Goal: Task Accomplishment & Management: Use online tool/utility

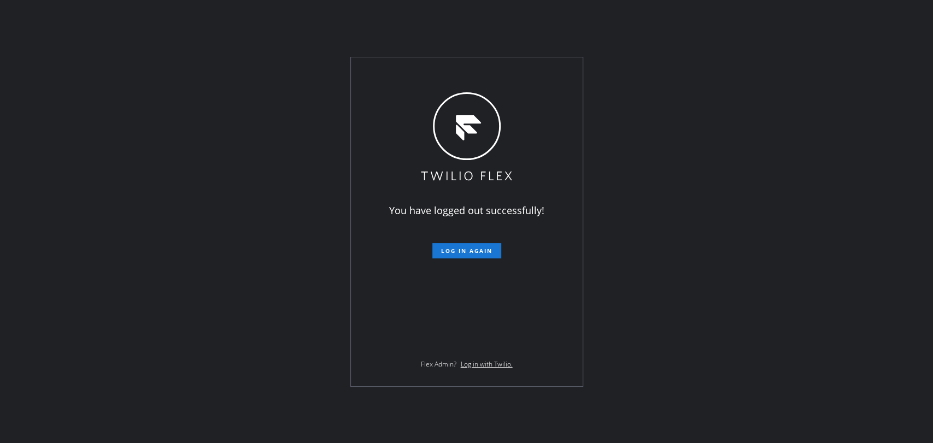
click at [459, 249] on span "Log in again" at bounding box center [466, 251] width 51 height 8
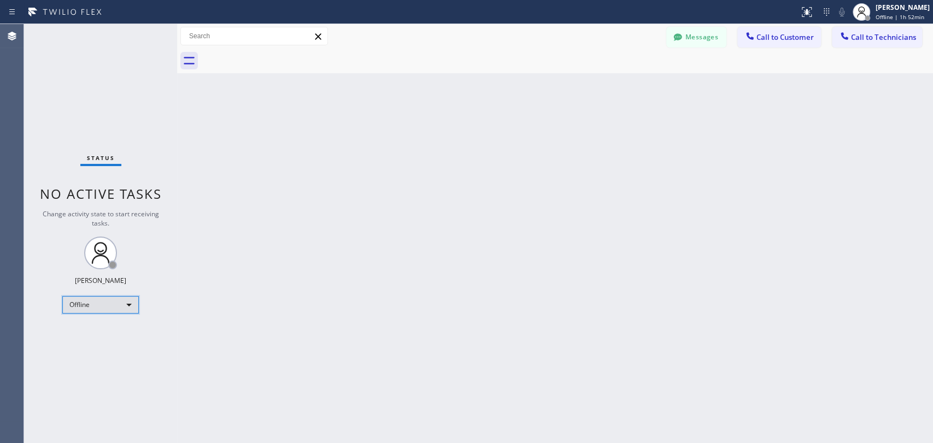
click at [99, 302] on div "Offline" at bounding box center [100, 304] width 76 height 17
click at [101, 339] on li "Unavailable" at bounding box center [100, 345] width 74 height 13
click at [117, 304] on div "Unavailable" at bounding box center [100, 304] width 76 height 17
click at [114, 332] on li "Available" at bounding box center [100, 332] width 74 height 13
click at [838, 34] on div at bounding box center [844, 37] width 13 height 13
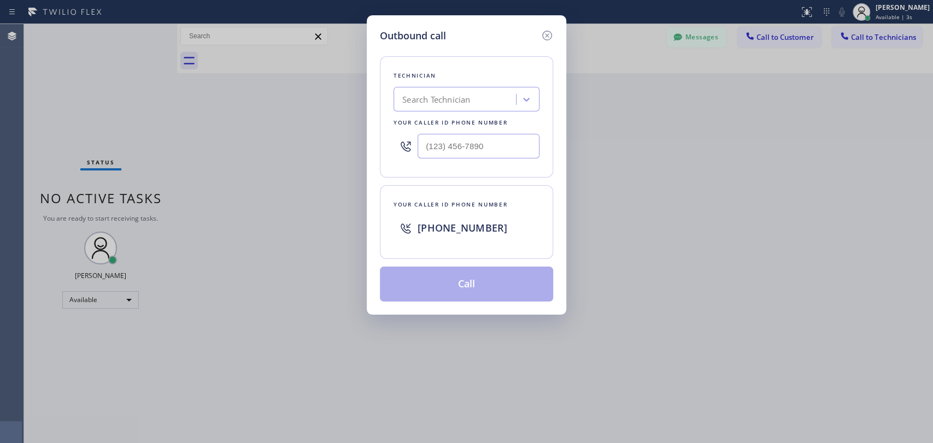
click at [440, 93] on div "Search Technician" at bounding box center [436, 99] width 68 height 13
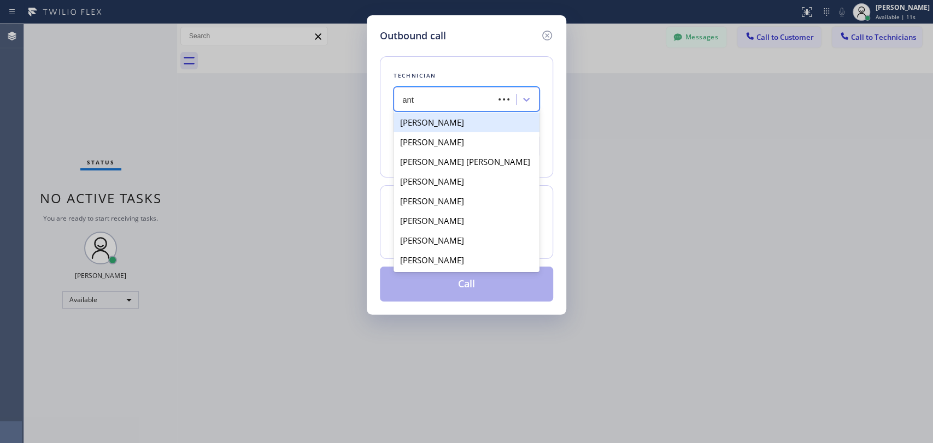
type input "anth"
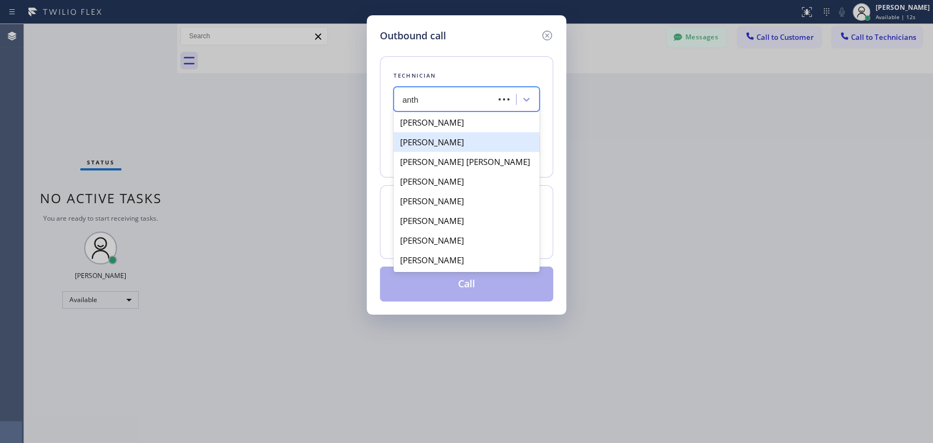
click at [458, 141] on div "[PERSON_NAME]" at bounding box center [466, 142] width 146 height 20
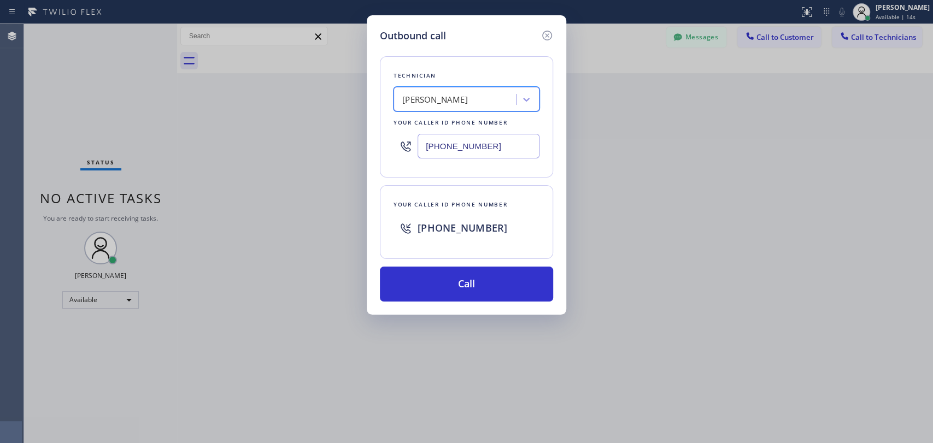
click at [455, 108] on div "[PERSON_NAME]" at bounding box center [456, 99] width 119 height 19
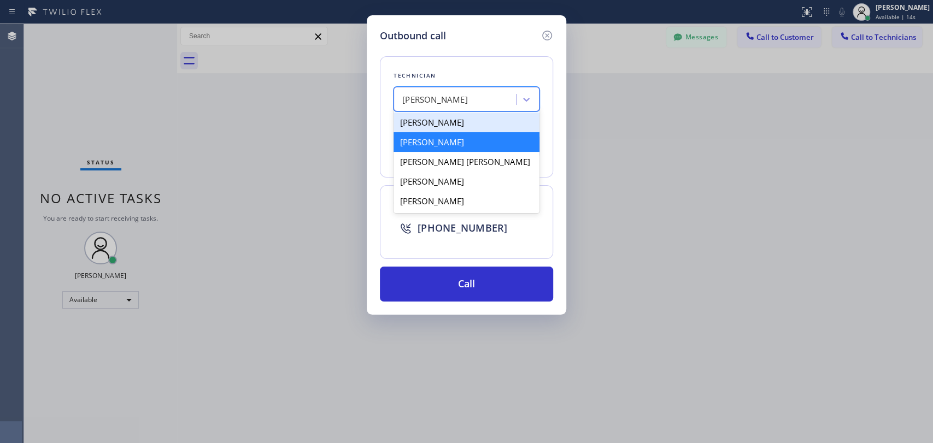
click at [468, 122] on div "[PERSON_NAME]" at bounding box center [466, 123] width 146 height 20
type input "[PHONE_NUMBER]"
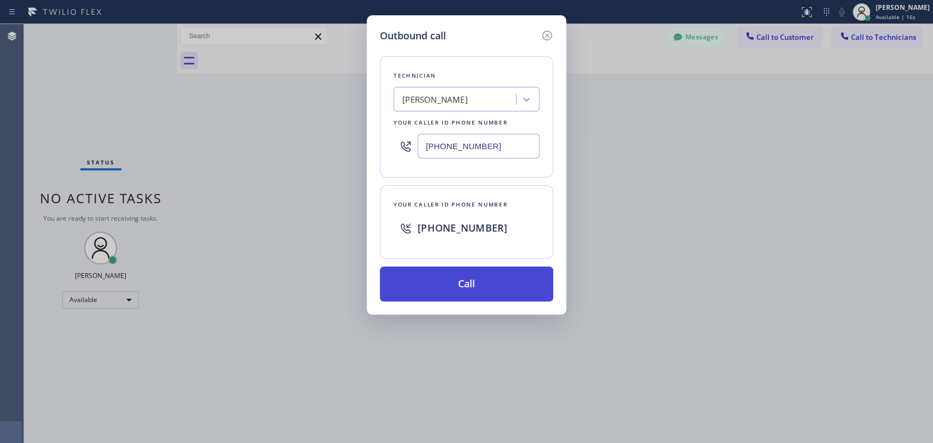
click at [480, 292] on button "Call" at bounding box center [466, 284] width 173 height 35
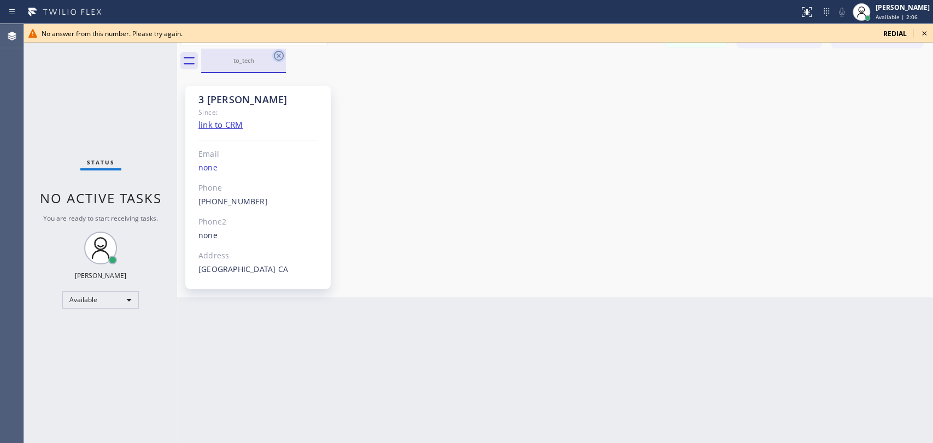
click at [280, 57] on icon at bounding box center [279, 56] width 10 height 10
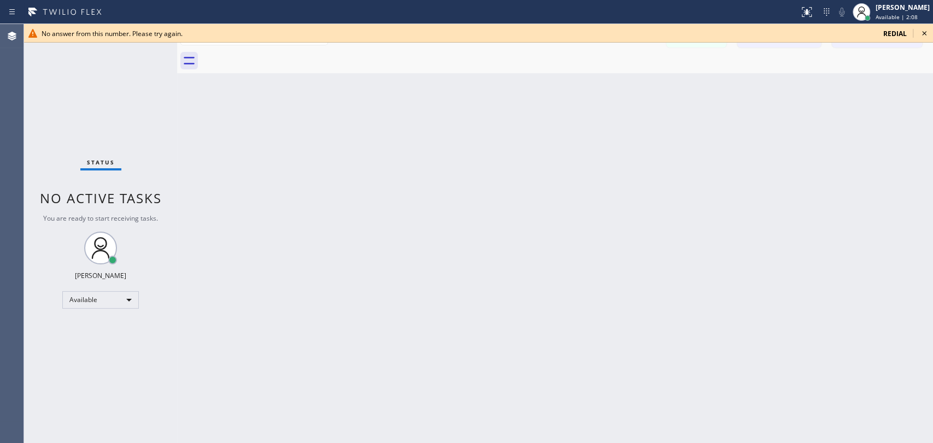
click at [927, 32] on icon at bounding box center [923, 33] width 13 height 13
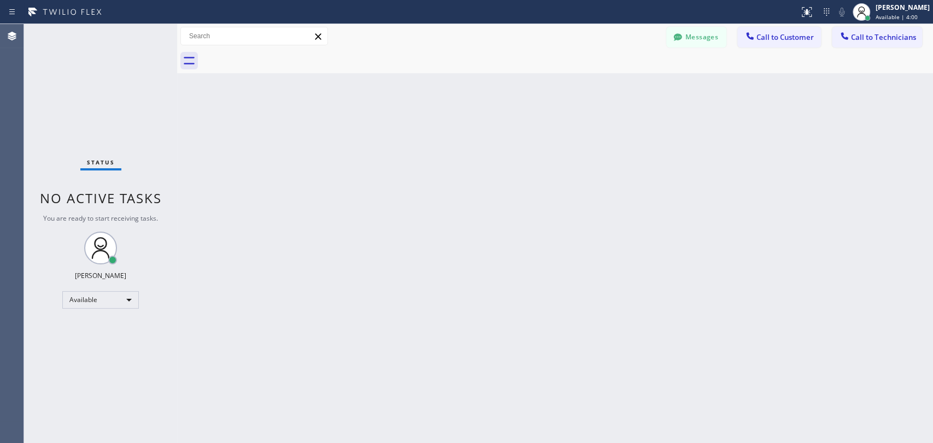
drag, startPoint x: 869, startPoint y: 41, endPoint x: 717, endPoint y: 25, distance: 153.3
click at [869, 41] on span "Call to Technicians" at bounding box center [883, 37] width 65 height 10
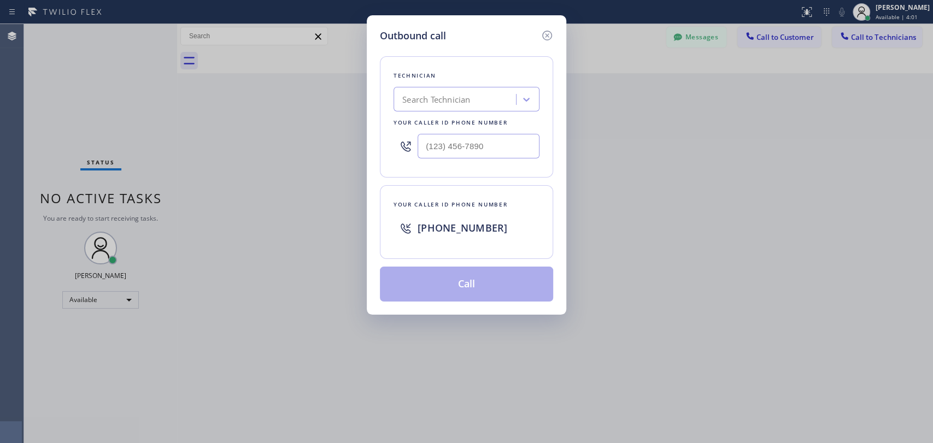
click at [444, 89] on div "Search Technician" at bounding box center [466, 99] width 146 height 25
type input "anth"
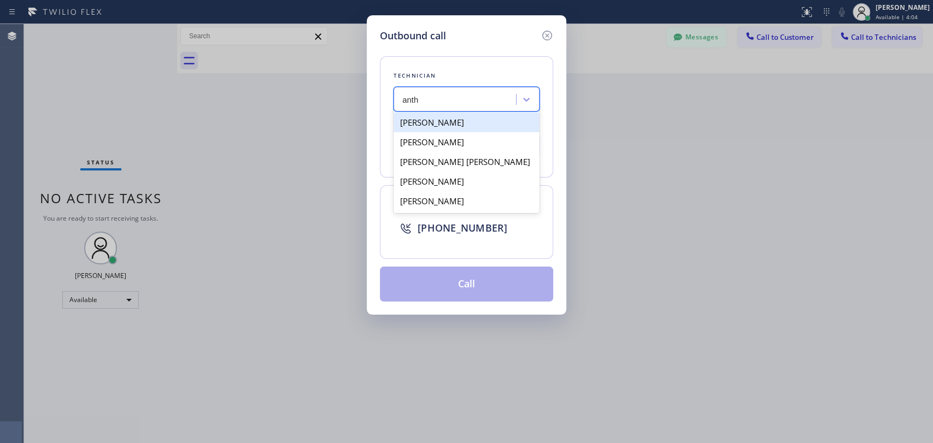
click at [481, 124] on div "[PERSON_NAME]" at bounding box center [466, 123] width 146 height 20
type input "[PHONE_NUMBER]"
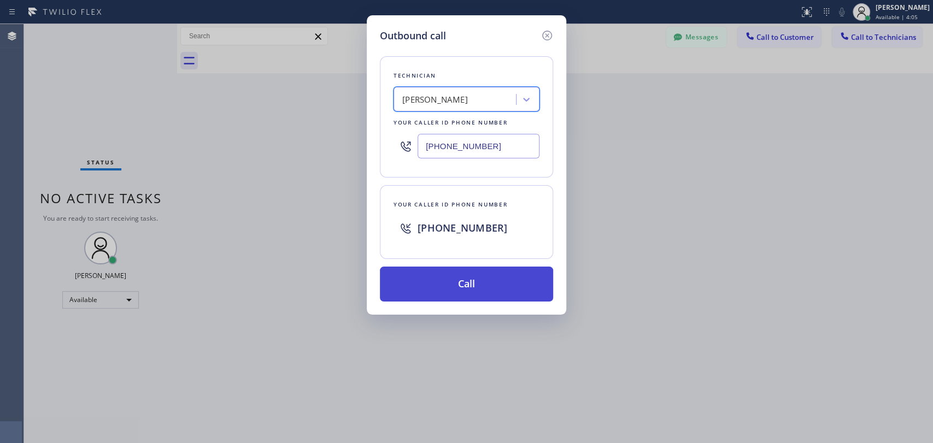
click at [455, 283] on button "Call" at bounding box center [466, 284] width 173 height 35
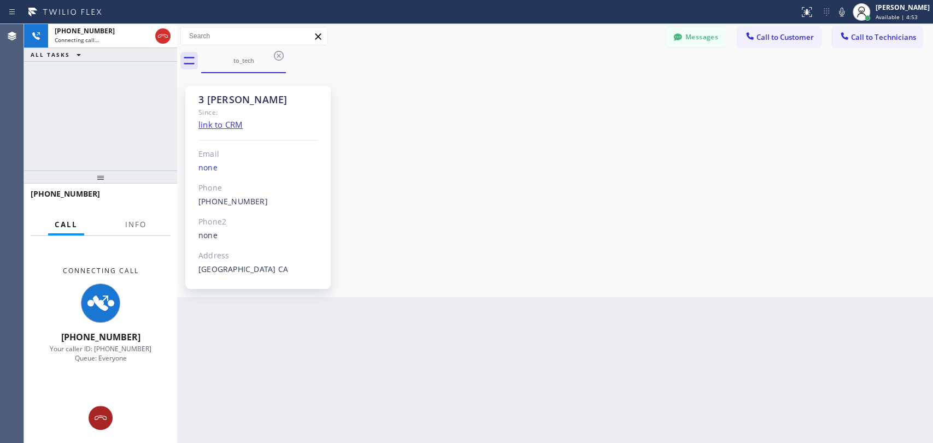
click at [95, 417] on icon at bounding box center [101, 417] width 12 height 4
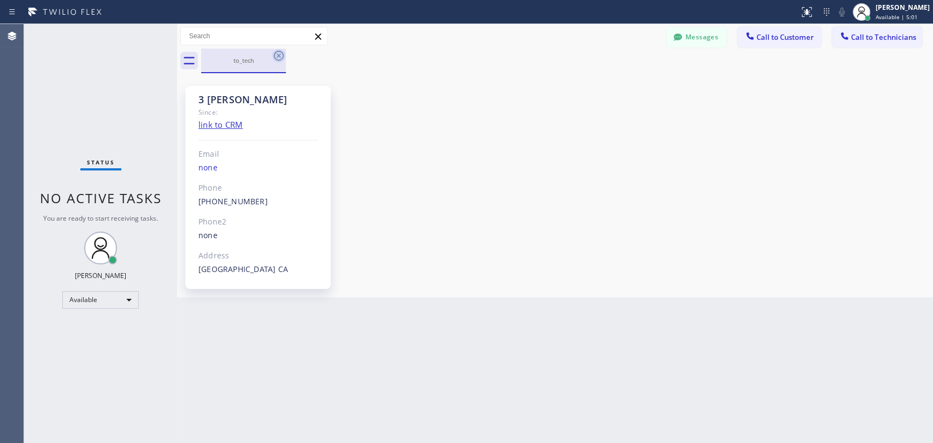
click at [274, 54] on icon at bounding box center [279, 56] width 10 height 10
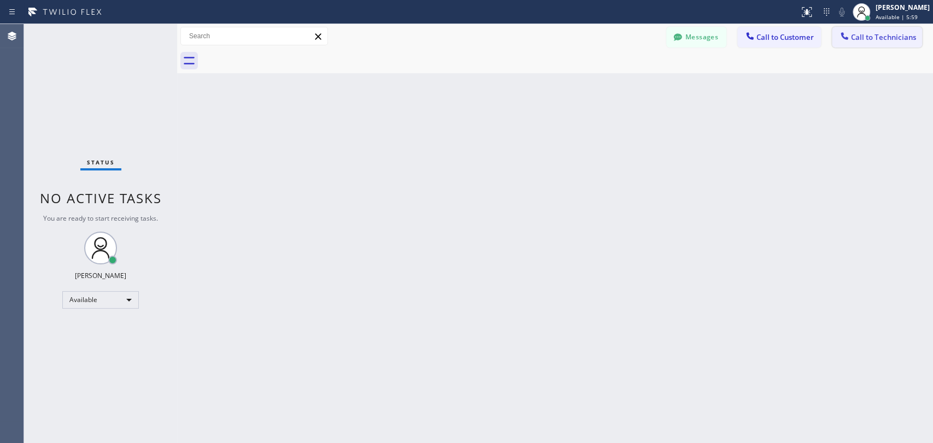
click at [872, 40] on span "Call to Technicians" at bounding box center [883, 37] width 65 height 10
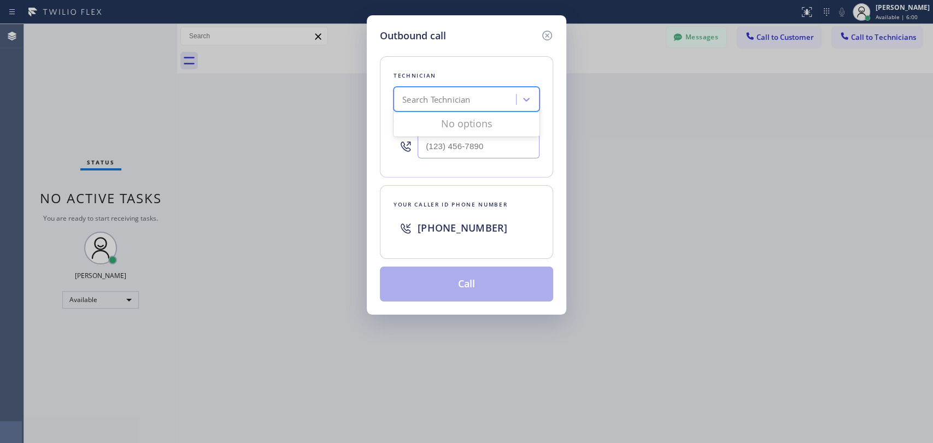
click at [474, 98] on div "Search Technician" at bounding box center [456, 99] width 119 height 19
type input "sevan"
click at [466, 122] on div "[PERSON_NAME]" at bounding box center [466, 123] width 146 height 20
type input "[PHONE_NUMBER]"
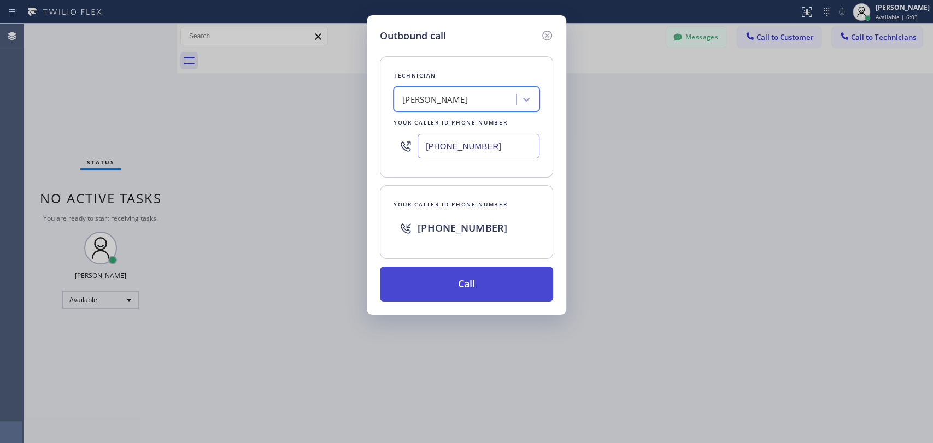
click at [467, 282] on button "Call" at bounding box center [466, 284] width 173 height 35
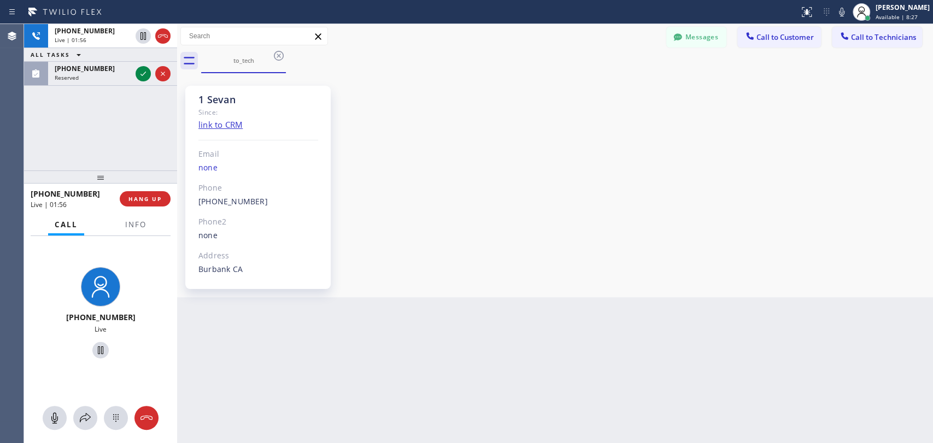
click at [168, 160] on div "[PHONE_NUMBER] Live | 01:56 ALL TASKS ALL TASKS ACTIVE TASKS TASKS IN WRAP UP […" at bounding box center [100, 97] width 153 height 146
click at [154, 158] on div "[PHONE_NUMBER] Live | 01:57 ALL TASKS ALL TASKS ACTIVE TASKS TASKS IN WRAP UP […" at bounding box center [100, 97] width 153 height 146
click at [146, 167] on div "[PHONE_NUMBER] Live | 01:59 ALL TASKS ALL TASKS ACTIVE TASKS TASKS IN WRAP UP […" at bounding box center [100, 97] width 153 height 146
click at [160, 202] on span "HANG UP" at bounding box center [144, 199] width 33 height 8
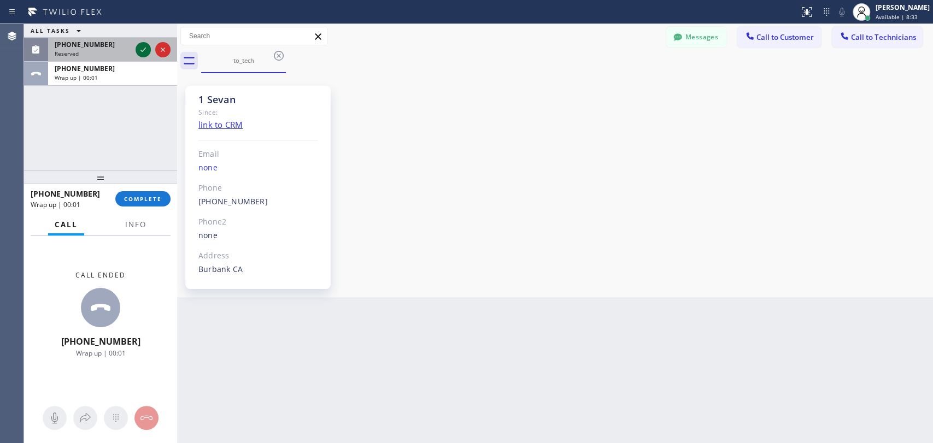
click at [143, 53] on icon at bounding box center [143, 49] width 13 height 13
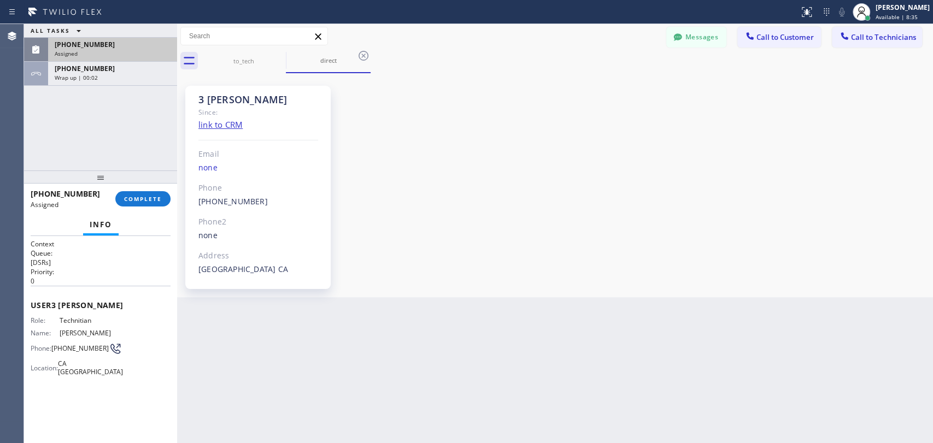
drag, startPoint x: 152, startPoint y: 197, endPoint x: 209, endPoint y: 181, distance: 59.5
click at [152, 197] on span "COMPLETE" at bounding box center [143, 199] width 38 height 8
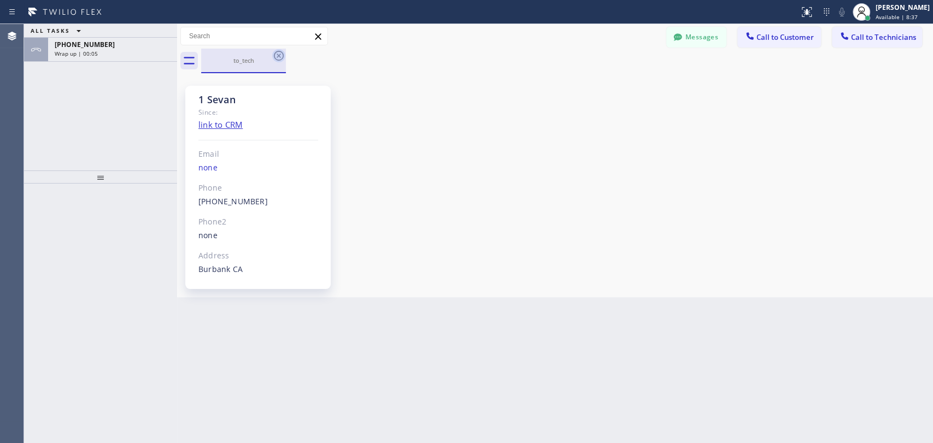
click at [276, 54] on icon at bounding box center [278, 55] width 13 height 13
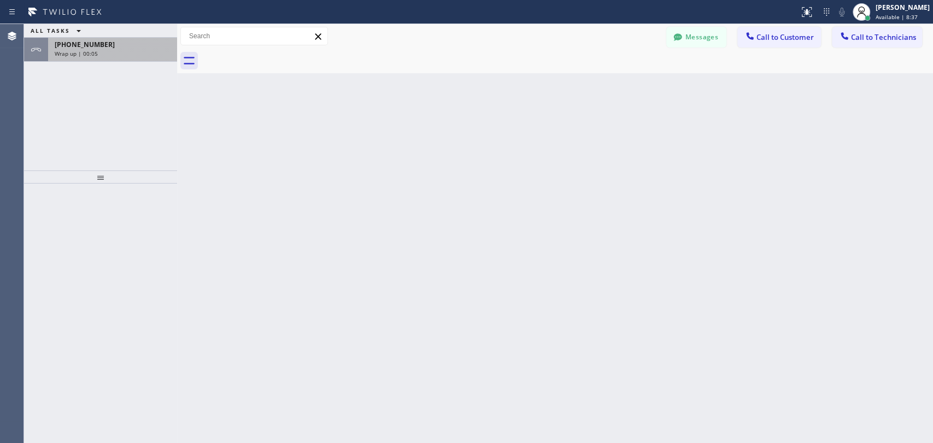
click at [99, 57] on div "[PHONE_NUMBER] Wrap up | 00:05" at bounding box center [110, 50] width 125 height 24
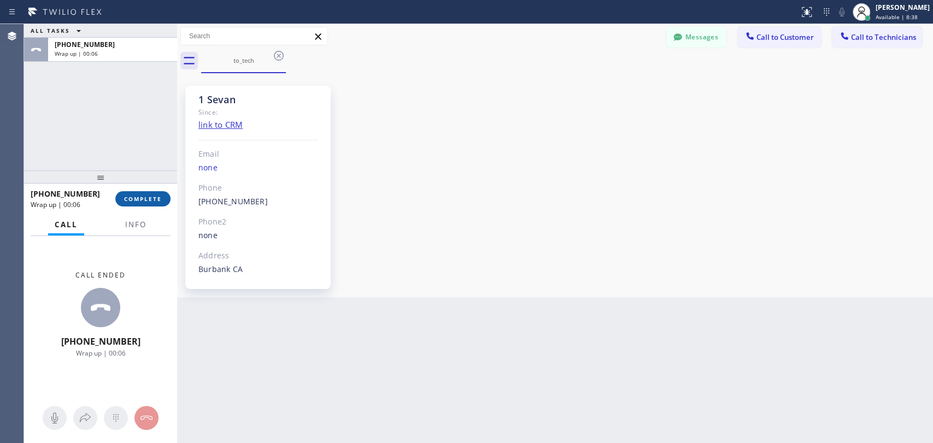
click at [131, 206] on button "COMPLETE" at bounding box center [142, 198] width 55 height 15
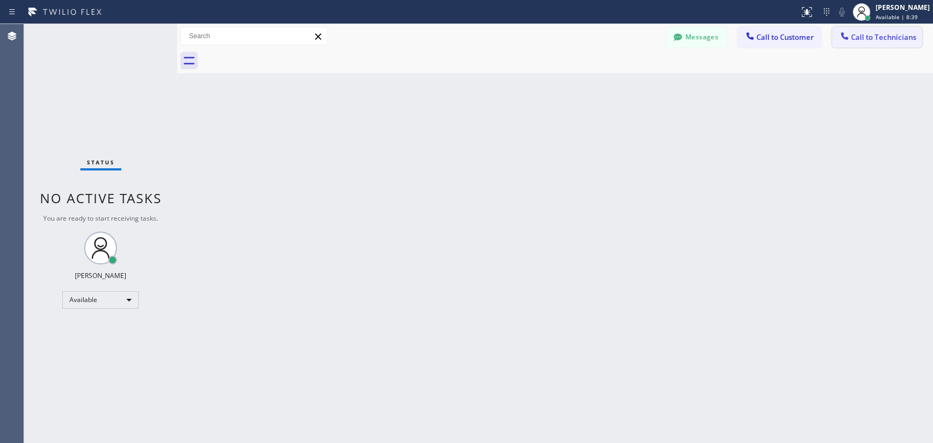
click at [876, 38] on span "Call to Technicians" at bounding box center [883, 37] width 65 height 10
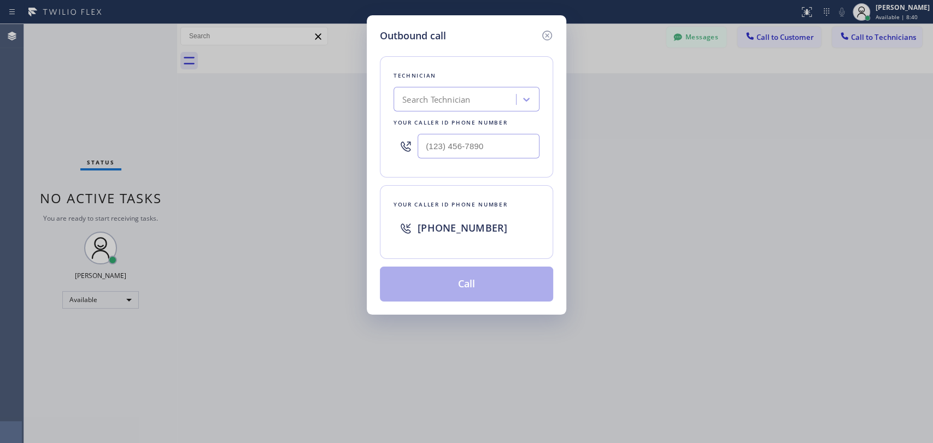
click at [417, 108] on div "Search Technician" at bounding box center [456, 99] width 119 height 19
type input "seva"
drag, startPoint x: 398, startPoint y: 101, endPoint x: 455, endPoint y: 107, distance: 56.6
click at [454, 107] on div "[PERSON_NAME]" at bounding box center [456, 99] width 119 height 19
type input "anth"
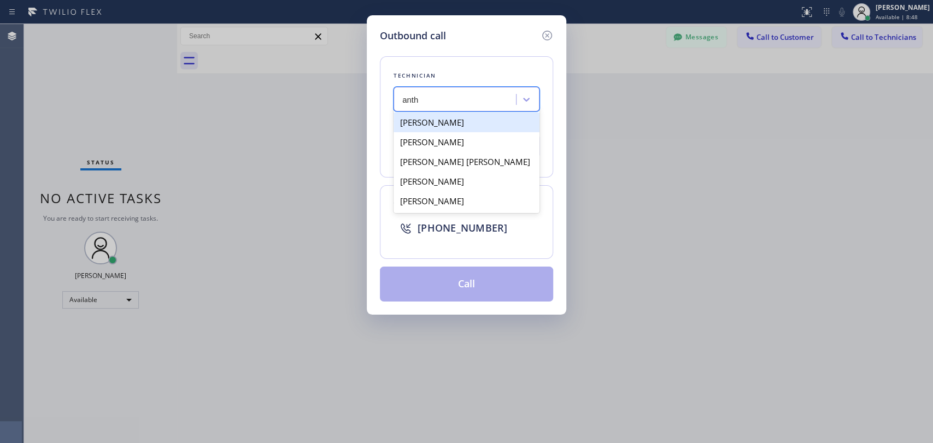
click at [465, 127] on div "[PERSON_NAME]" at bounding box center [466, 123] width 146 height 20
type input "[PHONE_NUMBER]"
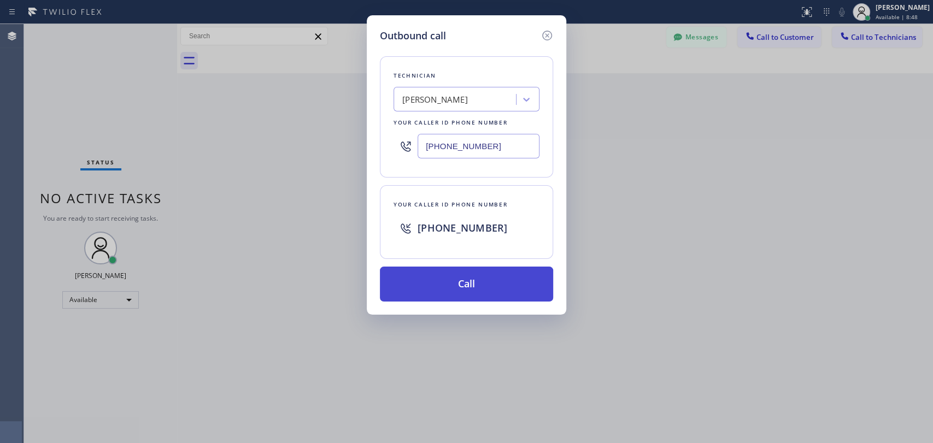
click at [459, 284] on button "Call" at bounding box center [466, 284] width 173 height 35
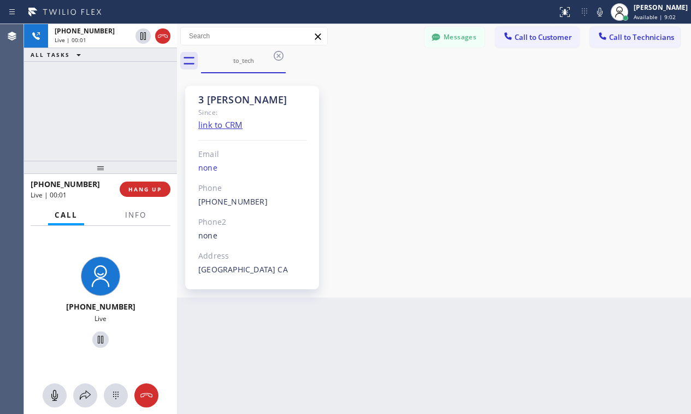
drag, startPoint x: 585, startPoint y: 145, endPoint x: 588, endPoint y: 92, distance: 53.1
click at [586, 145] on div "3 [PERSON_NAME] Since: link to CRM Email none Phone [PHONE_NUMBER] Outbound cal…" at bounding box center [434, 185] width 509 height 219
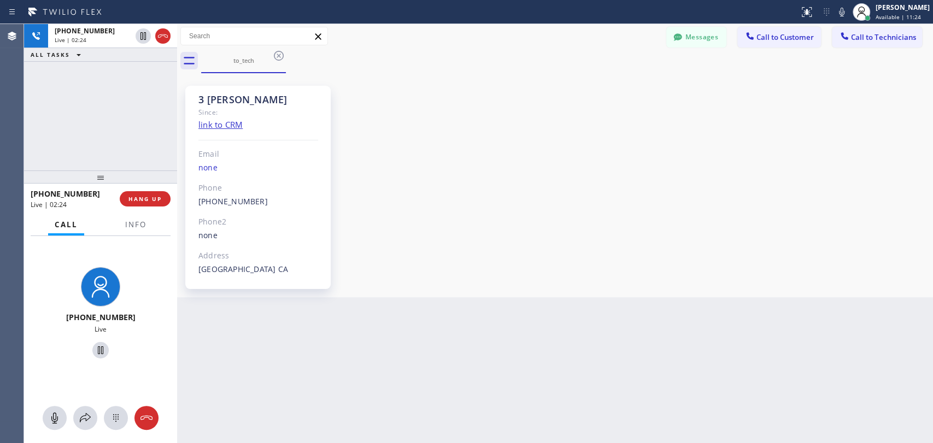
click at [97, 120] on div "[PHONE_NUMBER] Live | 02:24 ALL TASKS ALL TASKS ACTIVE TASKS TASKS IN WRAP UP" at bounding box center [100, 97] width 153 height 146
click at [155, 202] on span "HANG UP" at bounding box center [144, 199] width 33 height 8
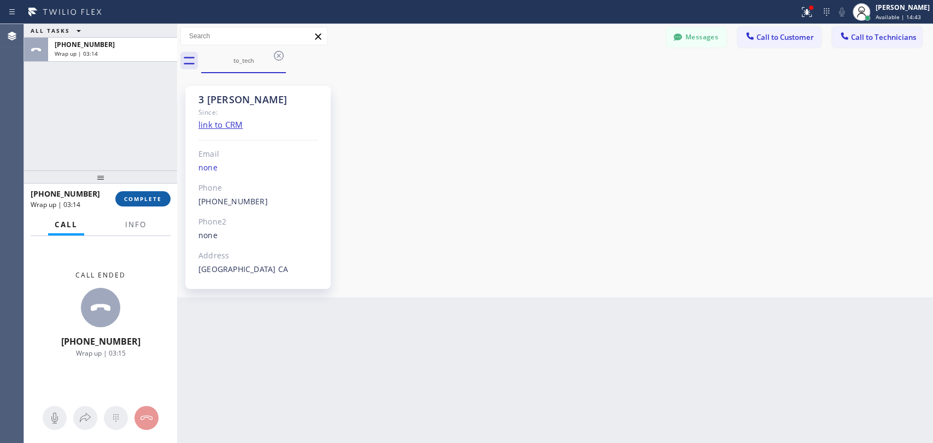
click at [157, 200] on span "COMPLETE" at bounding box center [143, 199] width 38 height 8
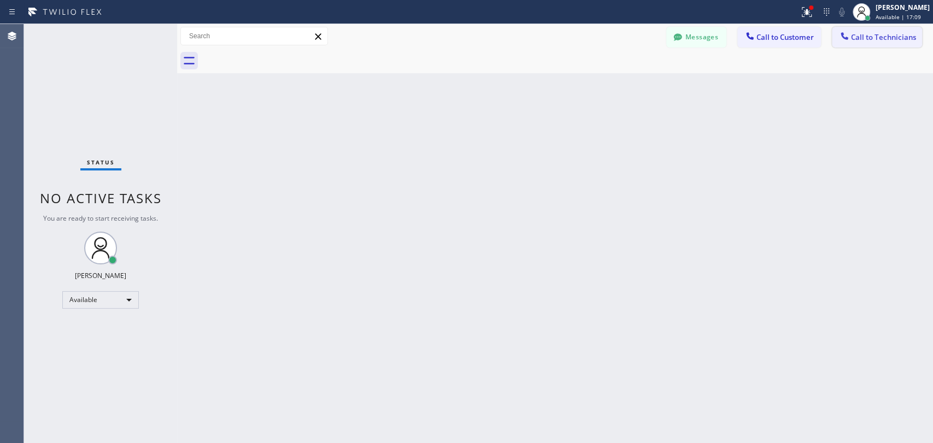
click at [850, 40] on div at bounding box center [844, 37] width 13 height 13
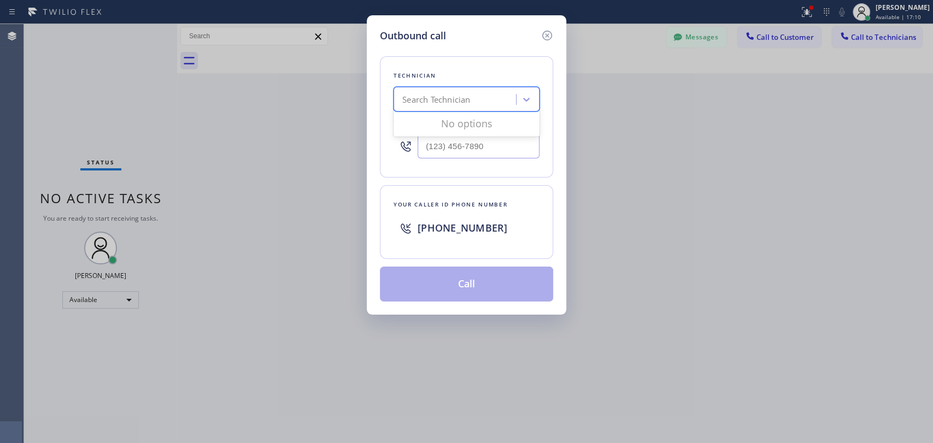
click at [395, 101] on div "Search Technician" at bounding box center [466, 99] width 146 height 25
type input "sevan"
click at [428, 127] on div "[PERSON_NAME]" at bounding box center [466, 123] width 146 height 20
type input "[PHONE_NUMBER]"
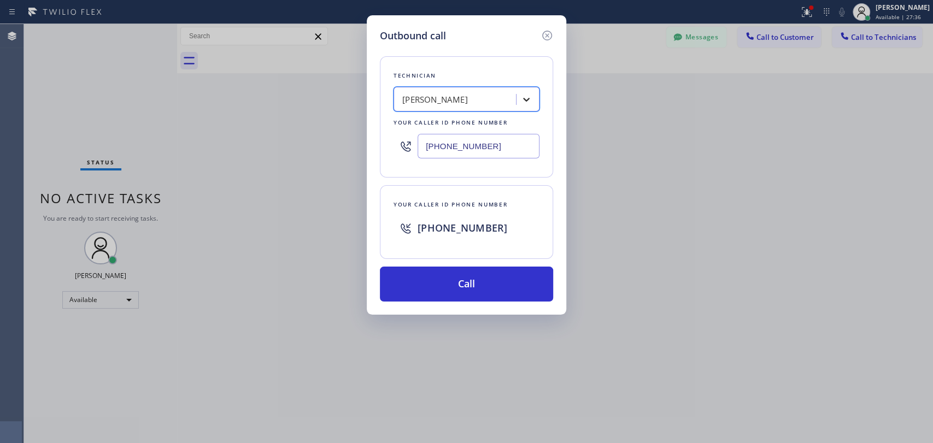
click at [526, 100] on icon at bounding box center [526, 100] width 7 height 4
drag, startPoint x: 402, startPoint y: 102, endPoint x: 493, endPoint y: 104, distance: 91.3
click at [493, 104] on div "фкьут фкьут" at bounding box center [456, 99] width 119 height 19
type input "arme"
click at [446, 117] on div "[PERSON_NAME]" at bounding box center [466, 123] width 146 height 20
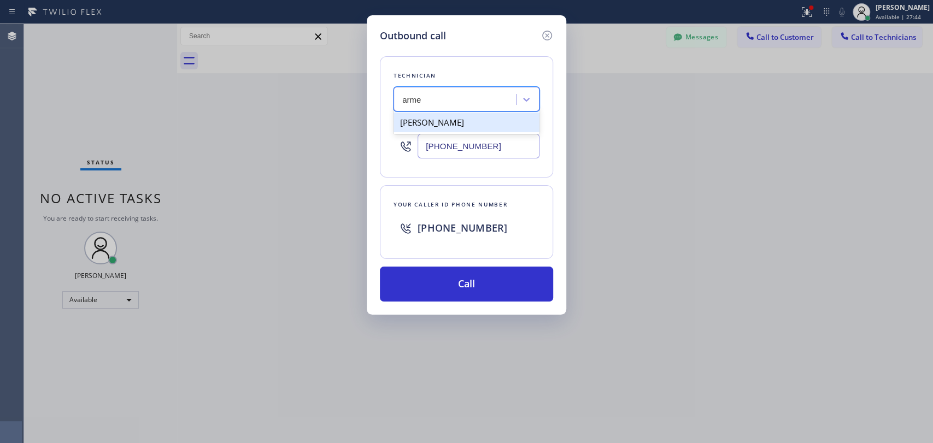
type input "[PHONE_NUMBER]"
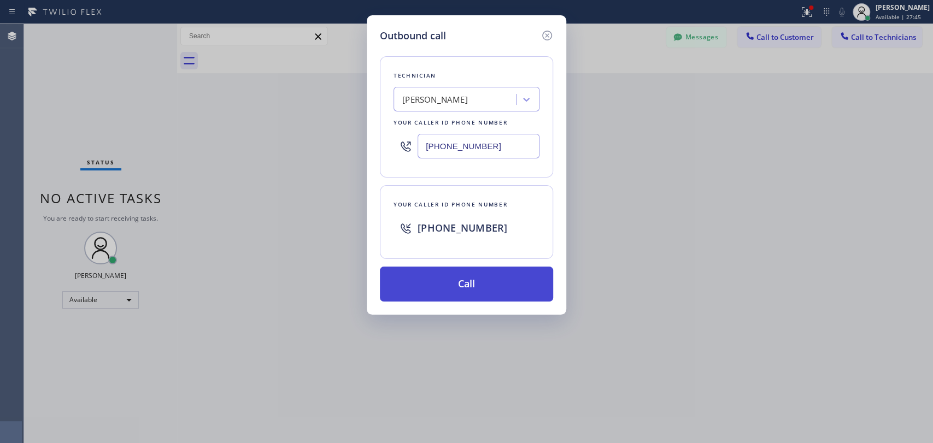
click at [458, 289] on button "Call" at bounding box center [466, 284] width 173 height 35
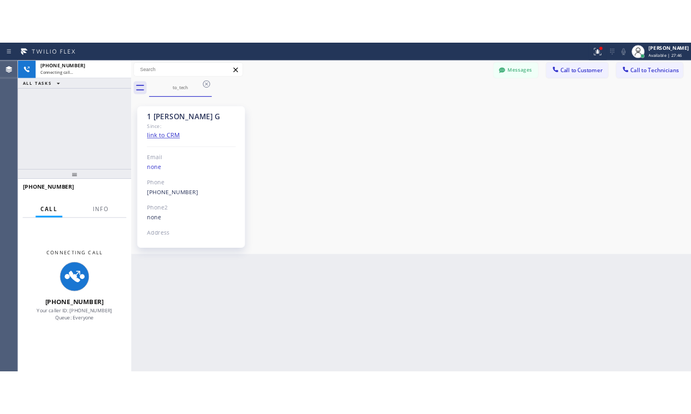
scroll to position [2060, 0]
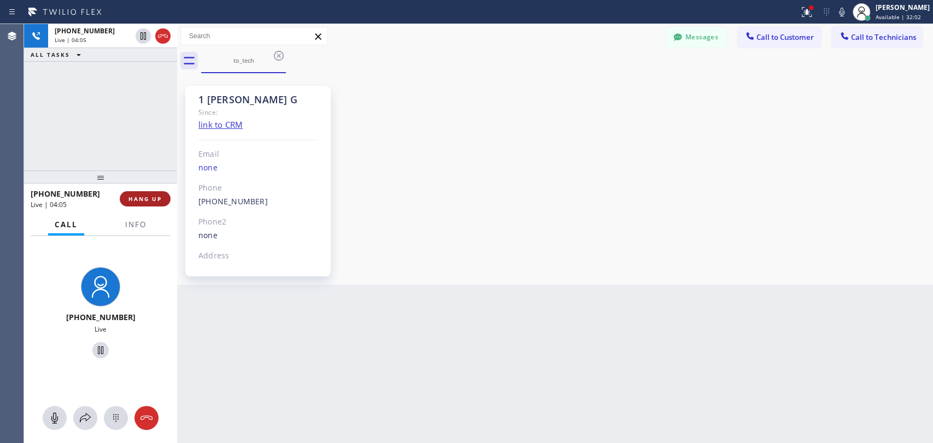
click at [144, 198] on span "HANG UP" at bounding box center [144, 199] width 33 height 8
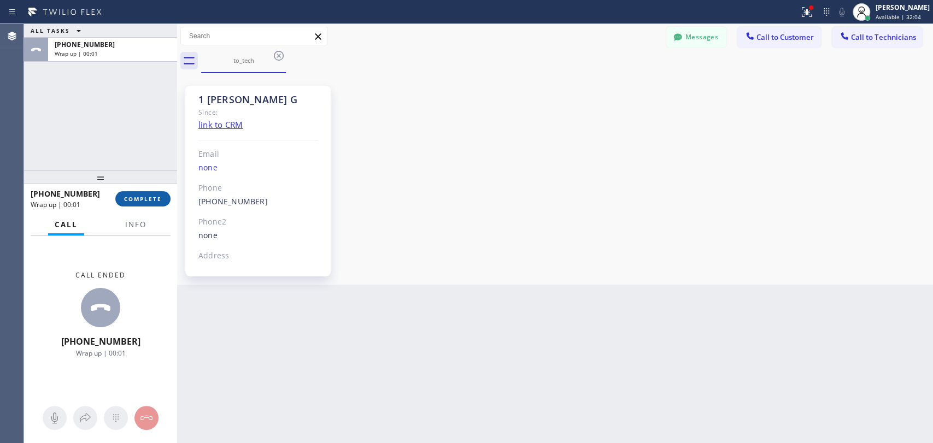
click at [144, 197] on span "COMPLETE" at bounding box center [143, 199] width 38 height 8
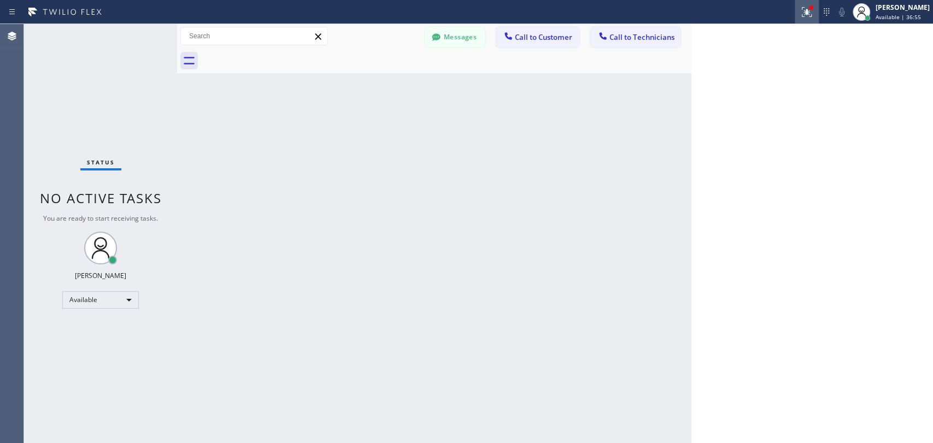
scroll to position [2060, 0]
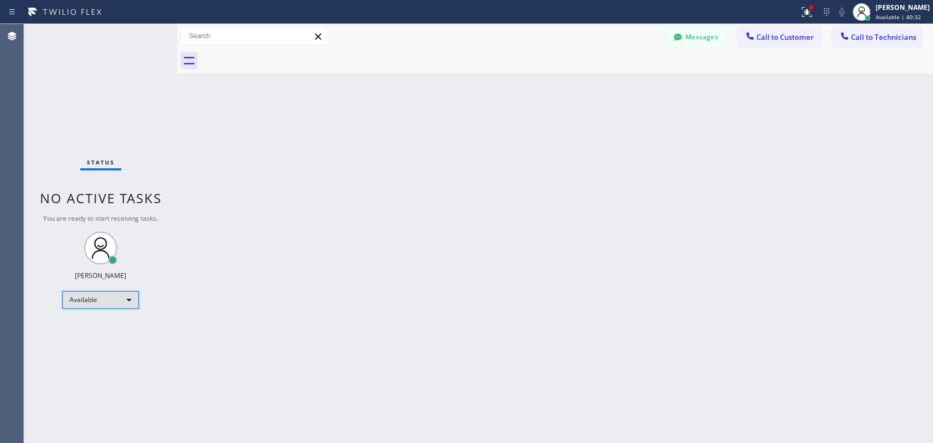
click at [105, 297] on div "Available" at bounding box center [100, 299] width 76 height 17
click at [116, 313] on li "Offline" at bounding box center [100, 314] width 74 height 13
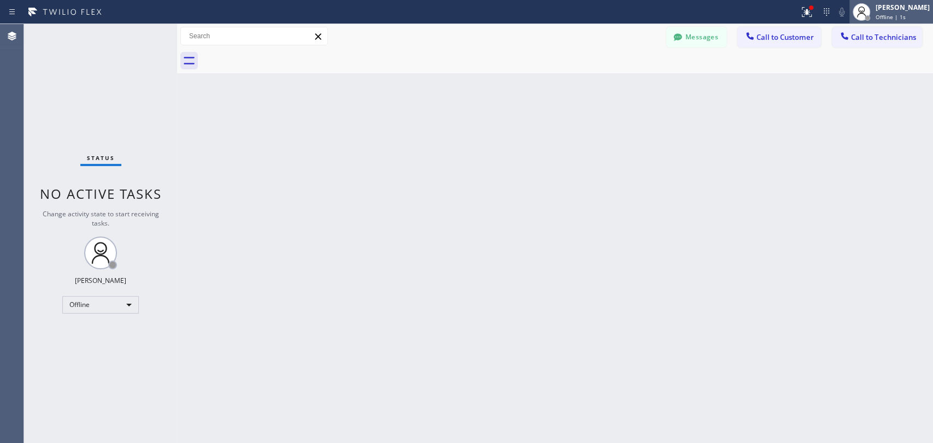
click at [880, 6] on div "[PERSON_NAME]" at bounding box center [902, 7] width 54 height 9
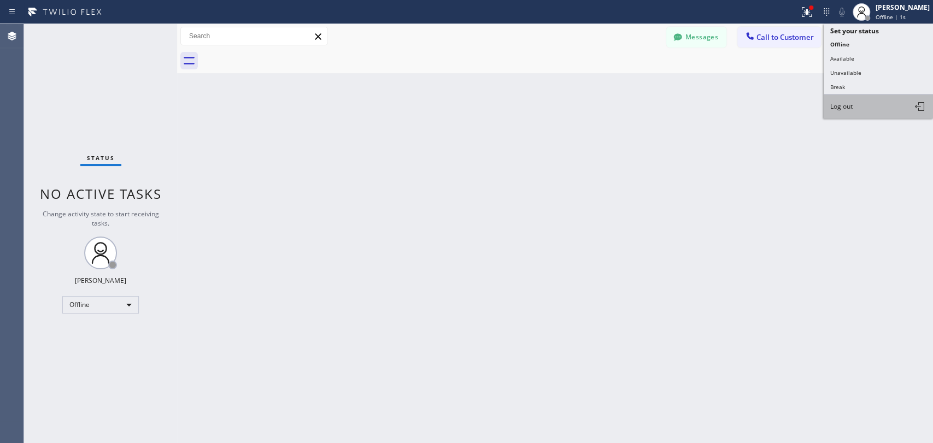
click at [875, 107] on button "Log out" at bounding box center [877, 107] width 109 height 24
